Goal: Task Accomplishment & Management: Manage account settings

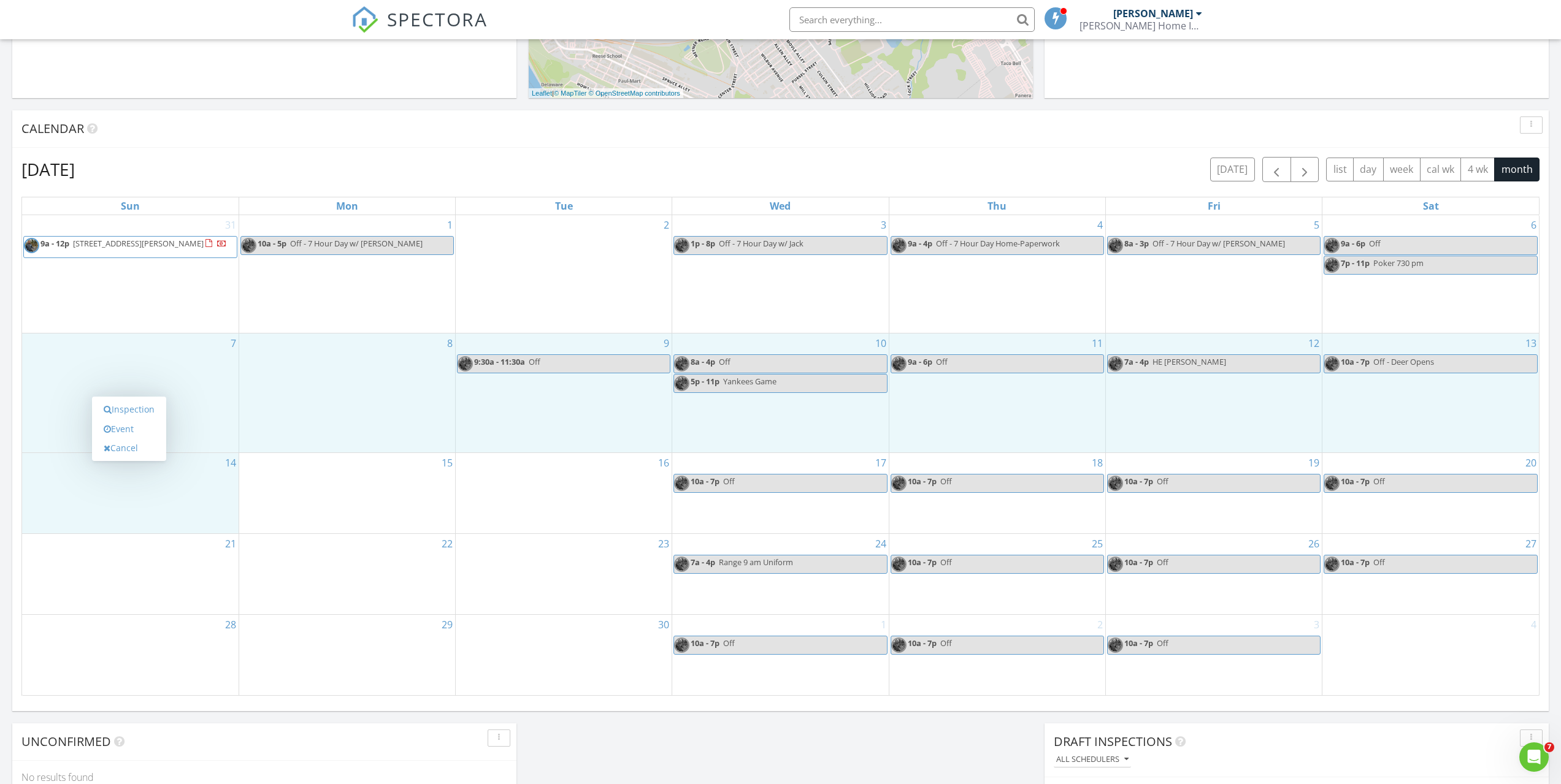
scroll to position [1135, 1580]
click at [559, 162] on div "[DATE] [DATE] list day week cal wk 4 wk month" at bounding box center [780, 169] width 1518 height 25
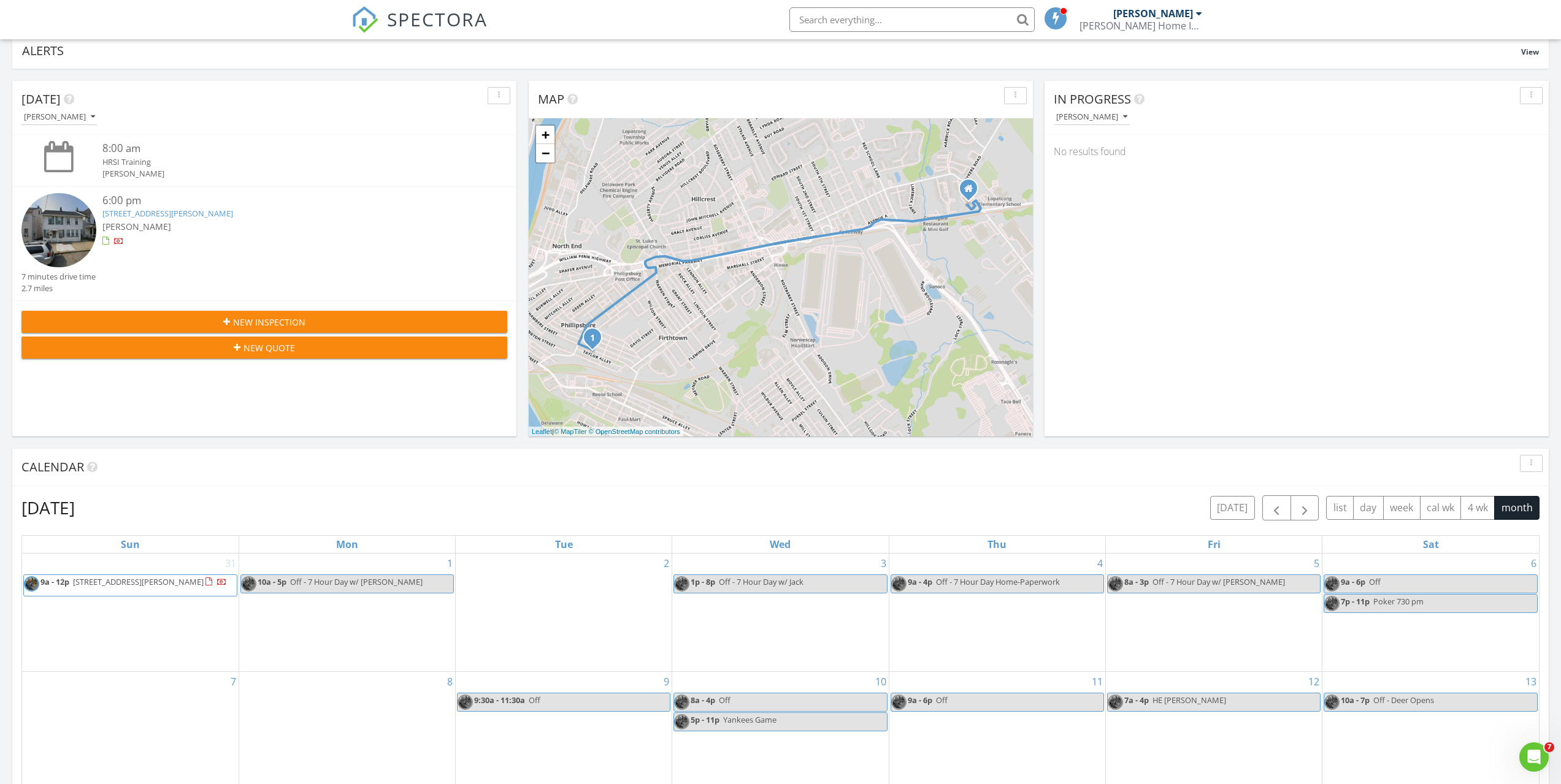
scroll to position [0, 0]
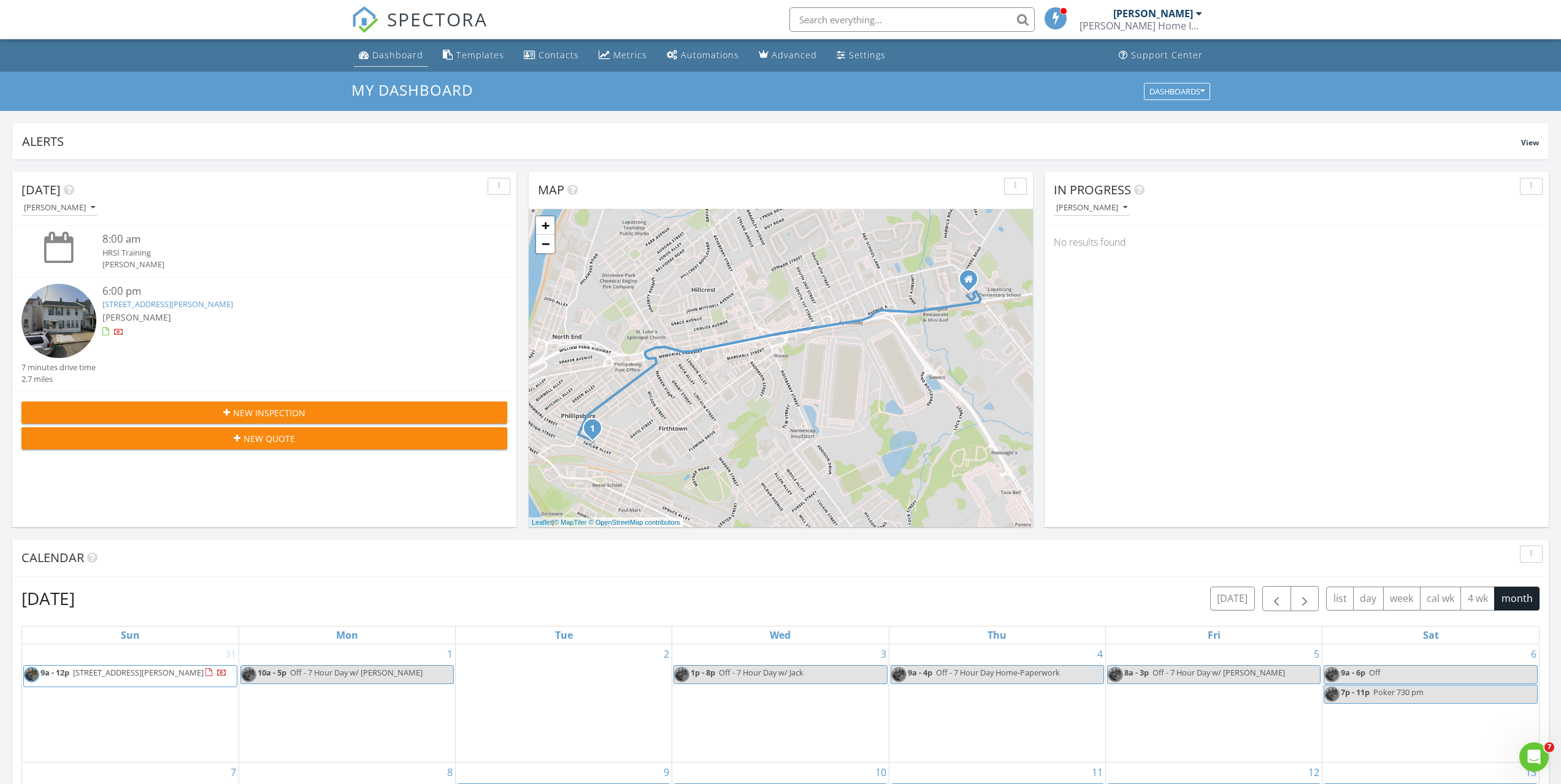
click at [387, 51] on div "Dashboard" at bounding box center [398, 55] width 51 height 12
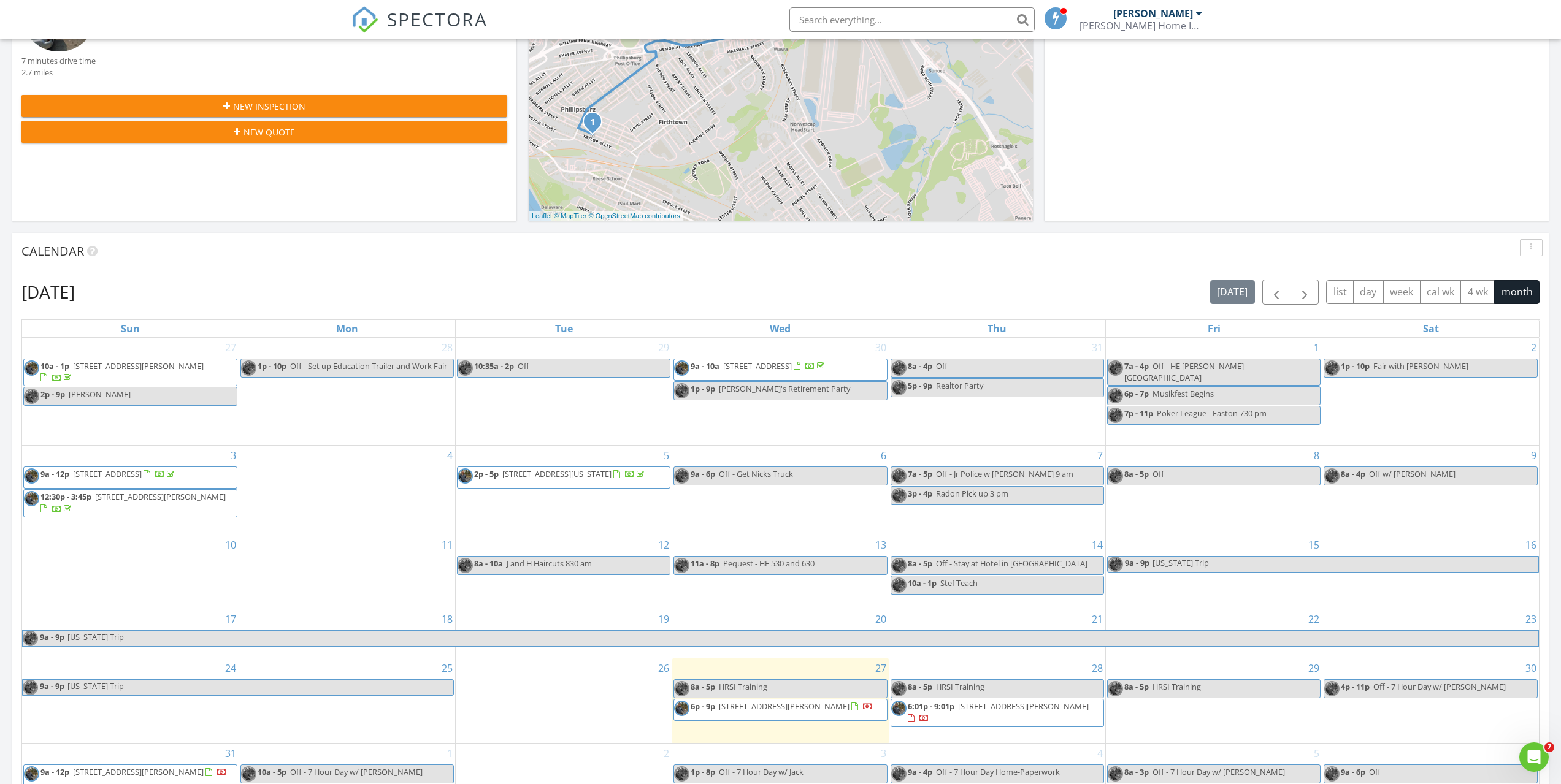
scroll to position [674, 0]
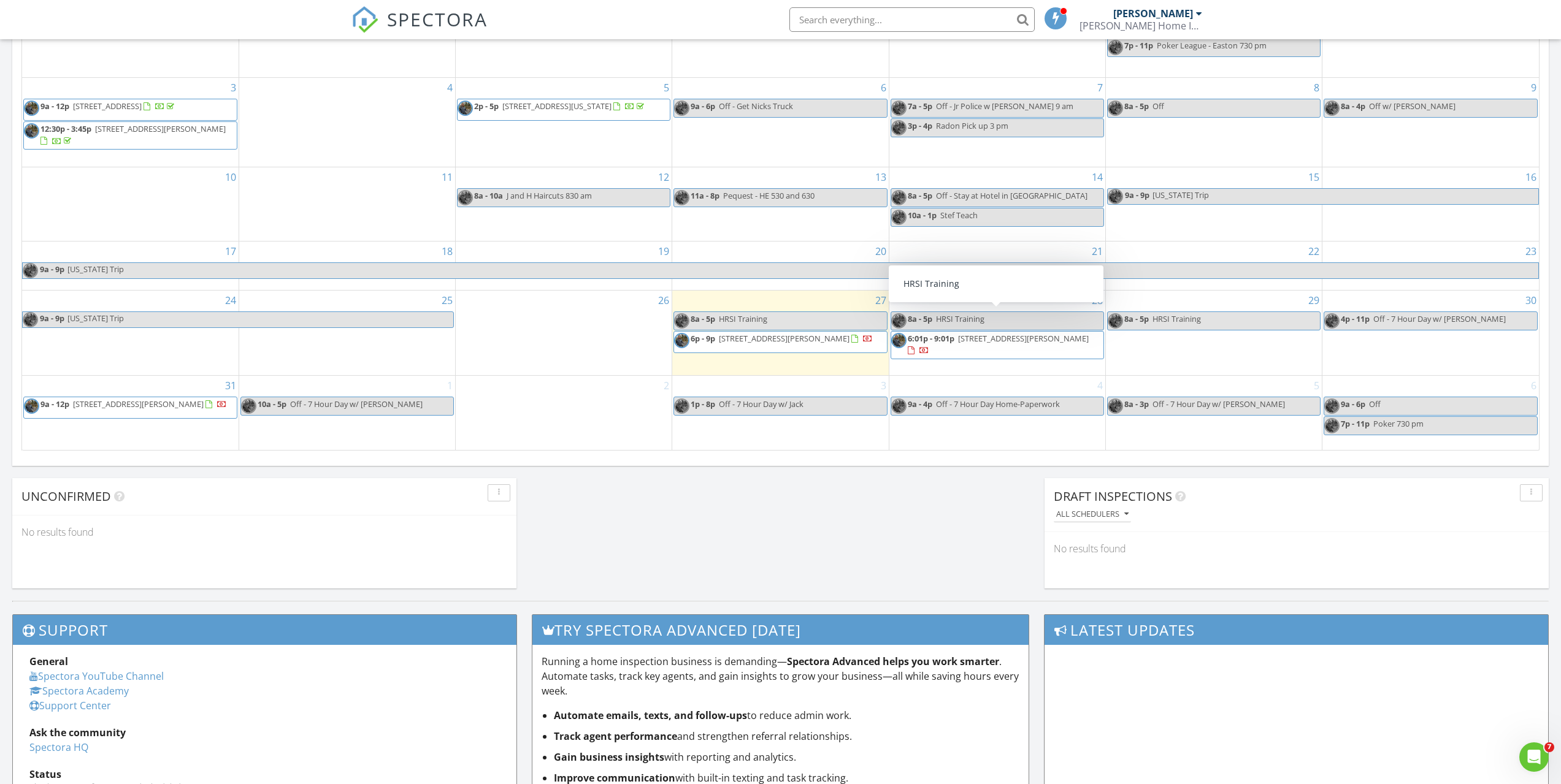
click at [780, 337] on span "242 Chambers St, Phillipsburg 08865" at bounding box center [784, 338] width 131 height 11
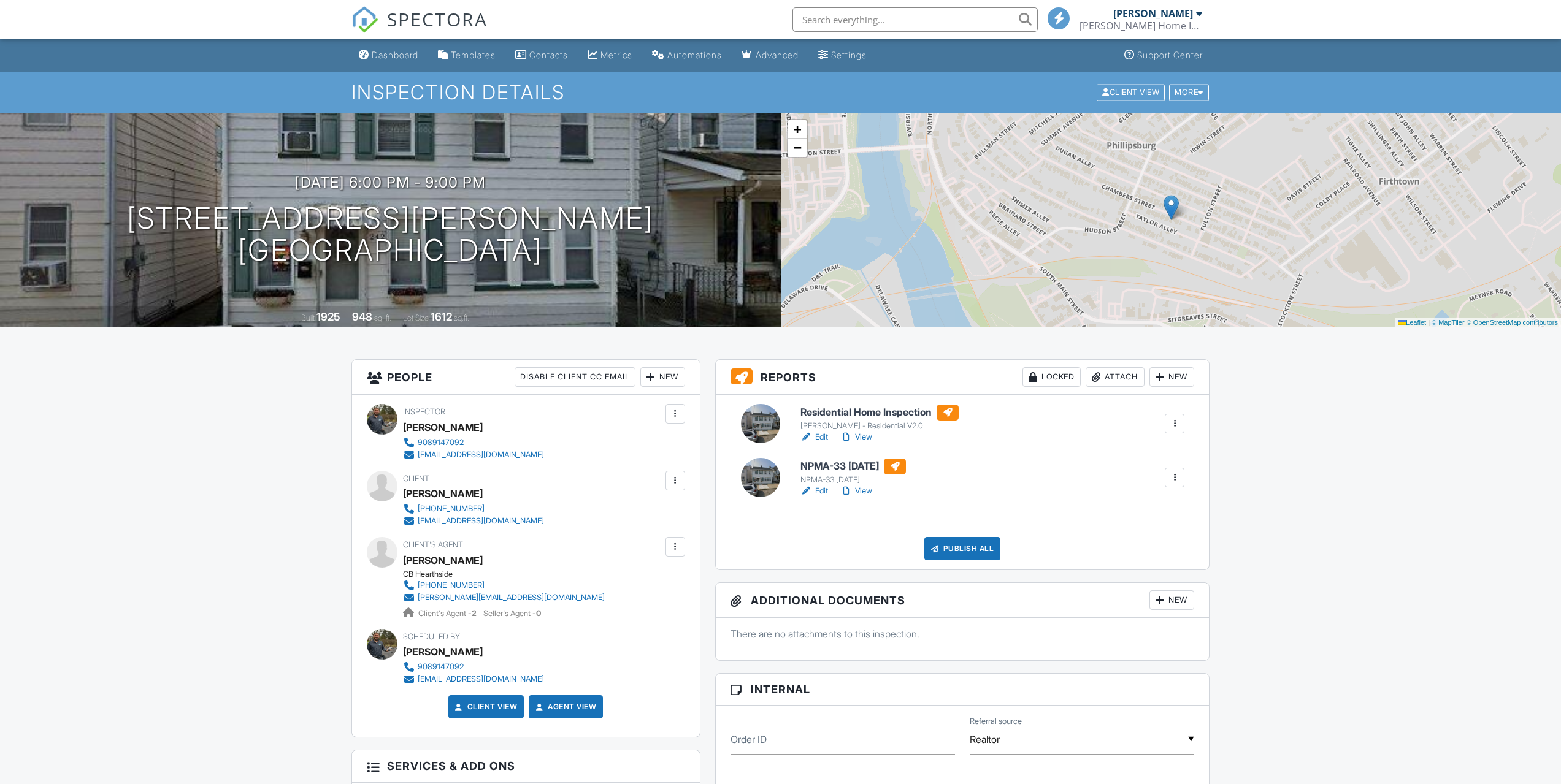
scroll to position [306, 0]
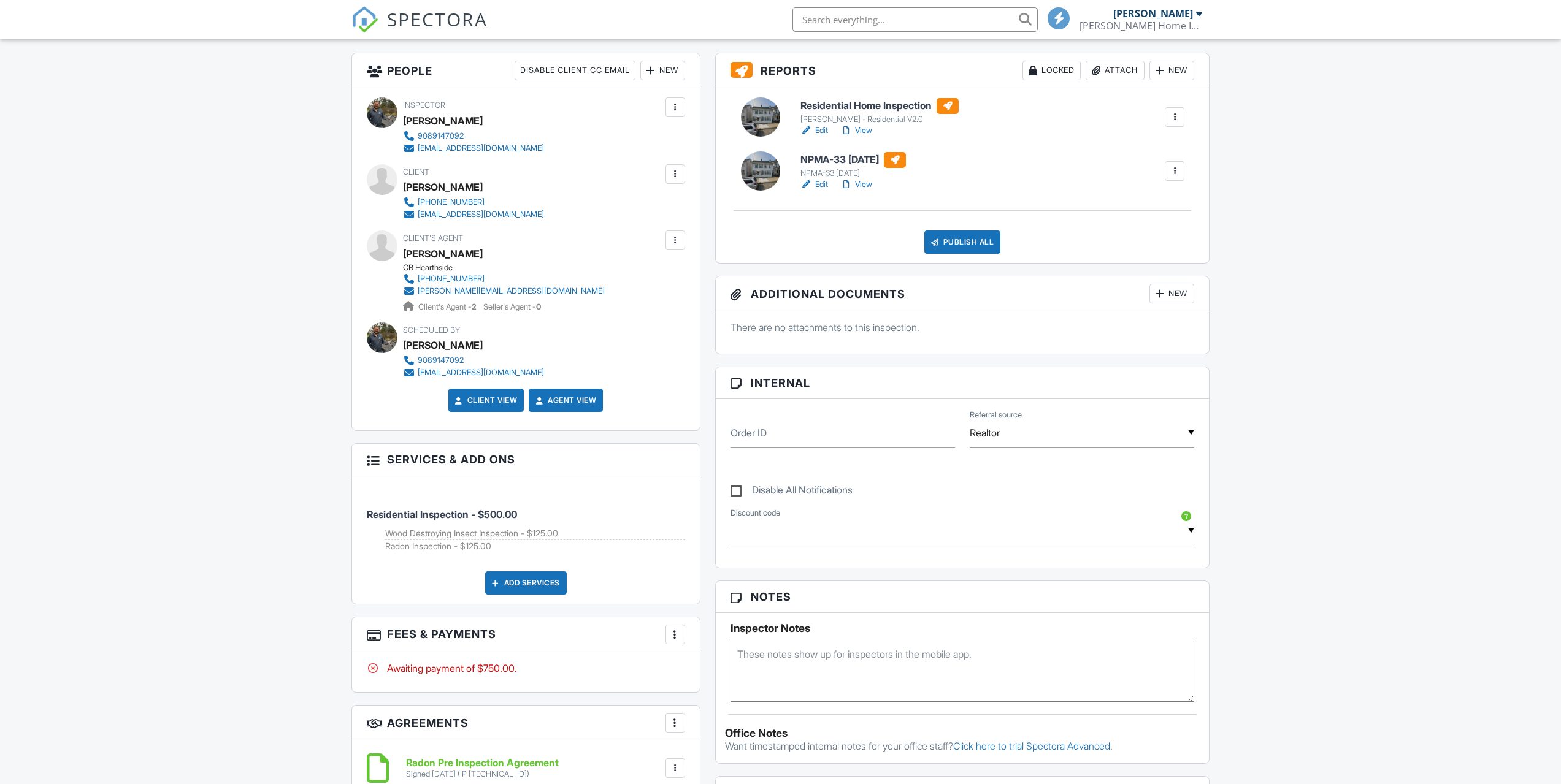
click at [673, 634] on div at bounding box center [674, 634] width 12 height 12
click at [704, 767] on div "Paid In Full" at bounding box center [736, 763] width 118 height 15
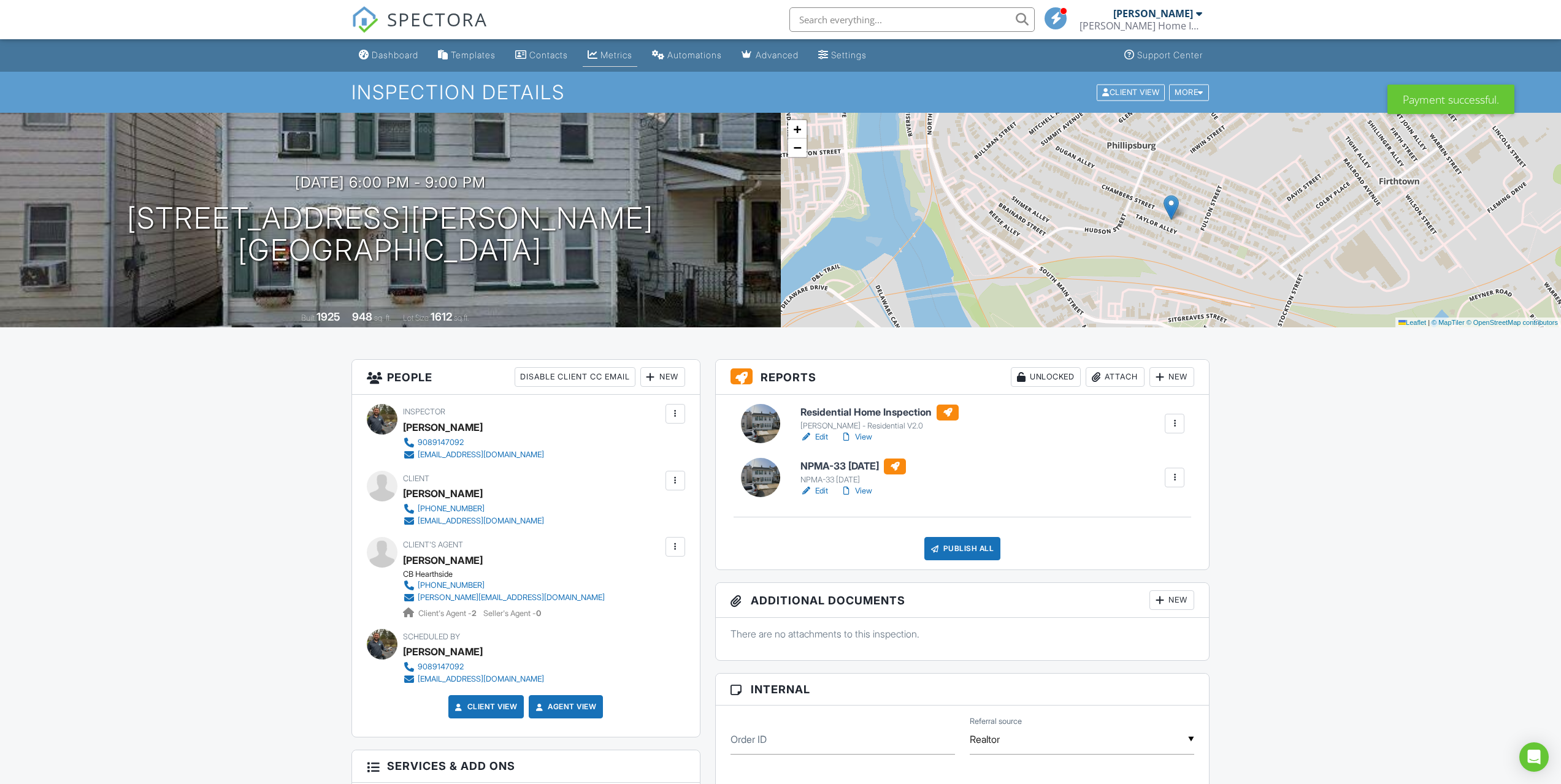
click at [623, 59] on div "Metrics" at bounding box center [616, 55] width 32 height 10
